Goal: Navigation & Orientation: Understand site structure

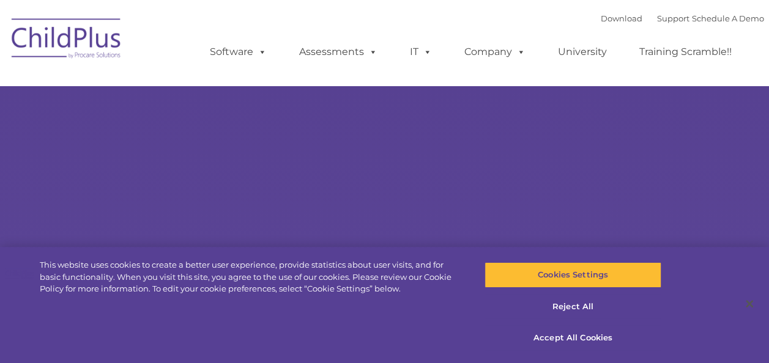
select select "MEDIUM"
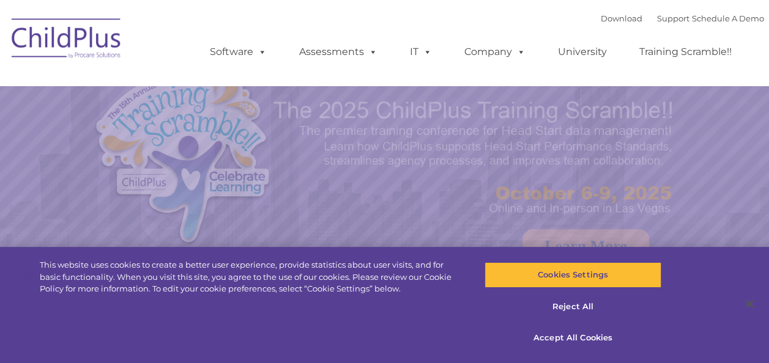
select select "MEDIUM"
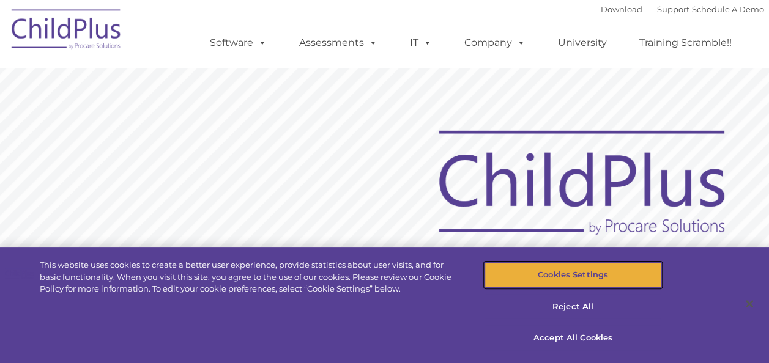
click at [603, 272] on button "Cookies Settings" at bounding box center [573, 276] width 177 height 26
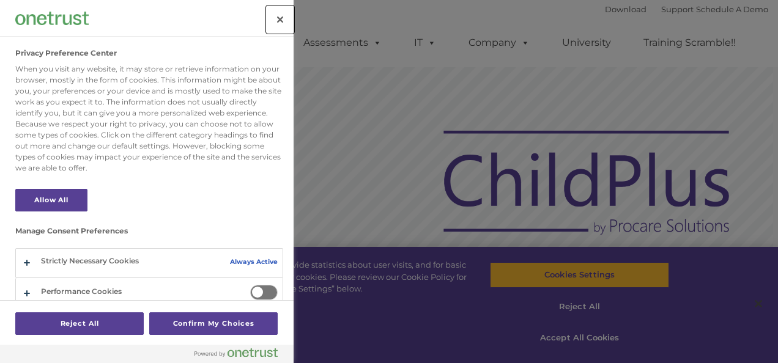
click at [277, 21] on button "Close" at bounding box center [280, 19] width 27 height 27
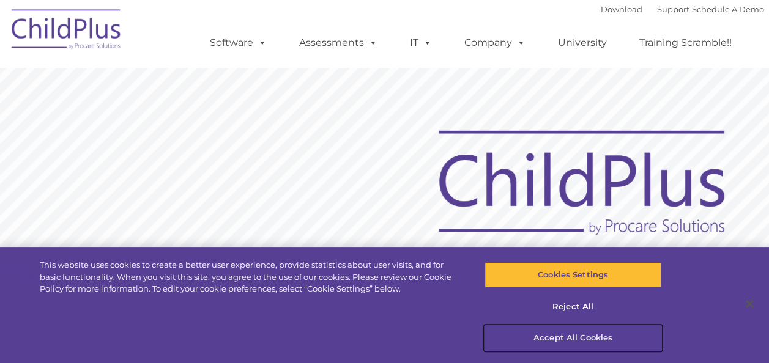
click at [564, 339] on button "Accept All Cookies" at bounding box center [573, 339] width 177 height 26
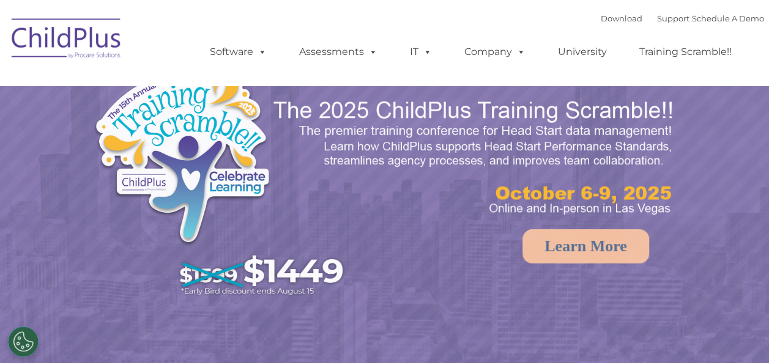
select select "MEDIUM"
